Goal: Navigation & Orientation: Find specific page/section

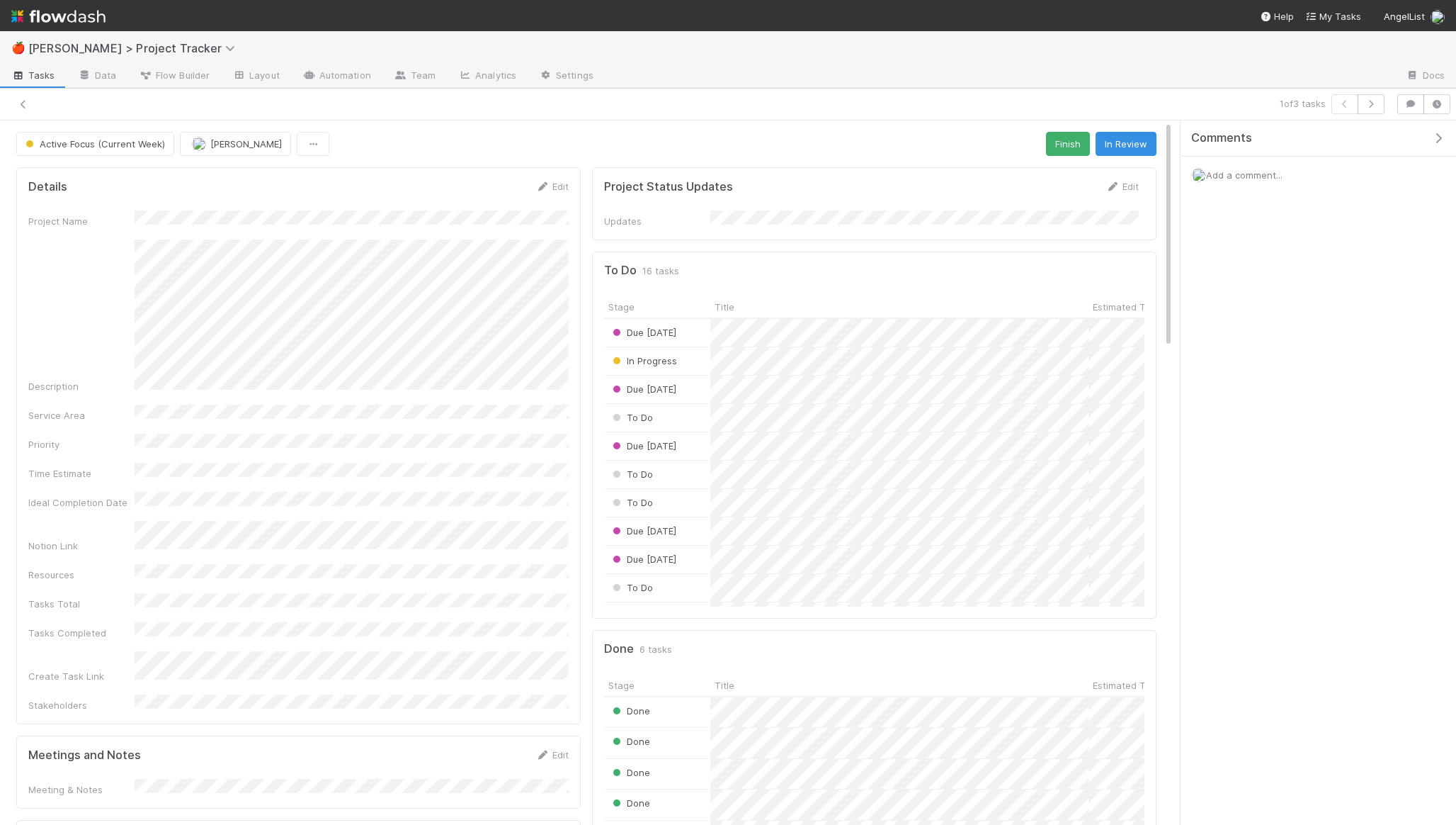
scroll to position [288, 541]
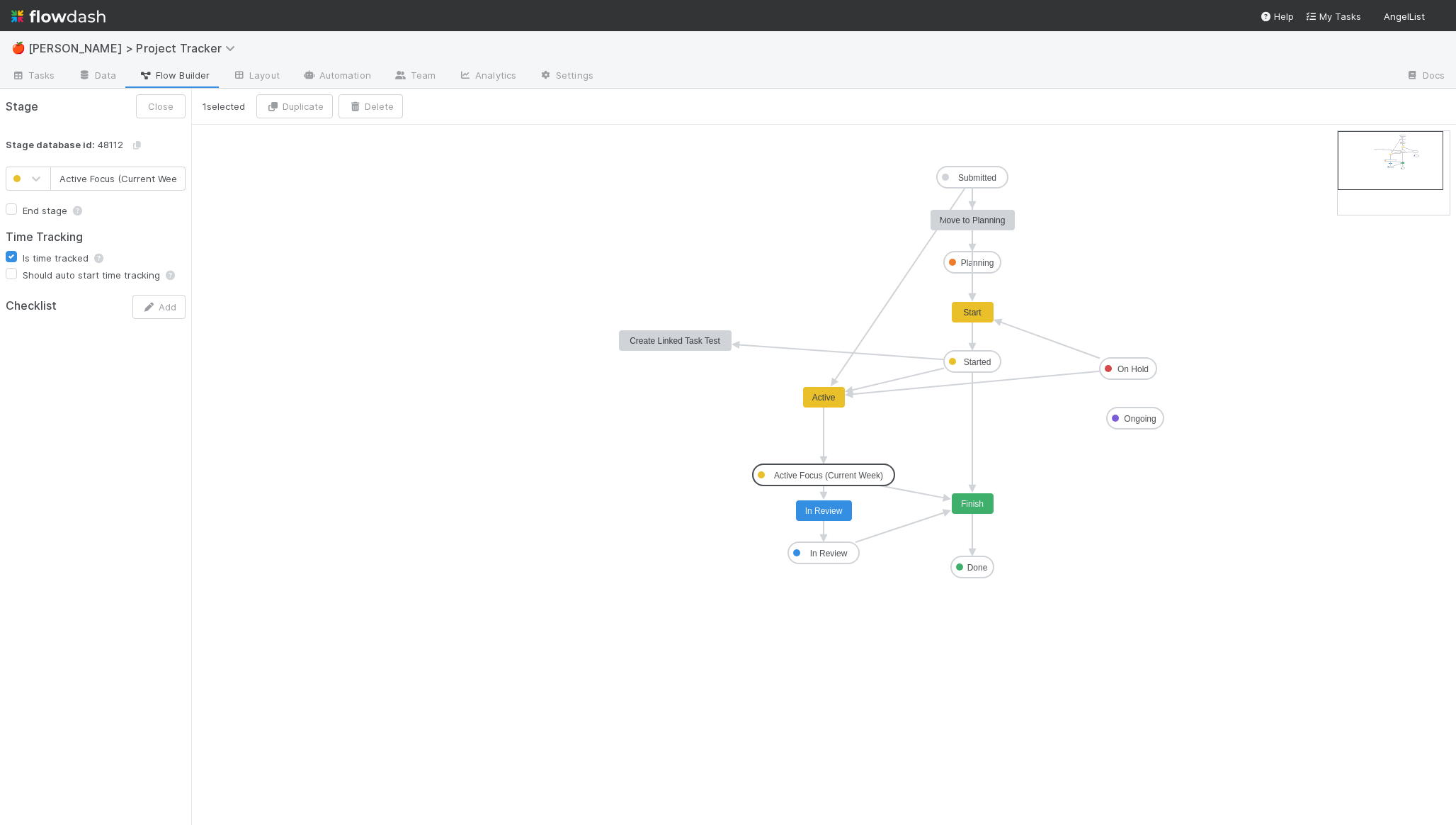
scroll to position [0, 7]
